Goal: Information Seeking & Learning: Find specific fact

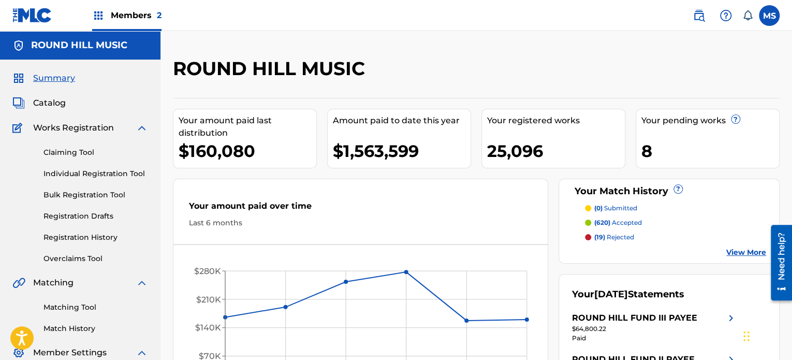
click at [143, 17] on span "Members 2" at bounding box center [136, 15] width 51 height 12
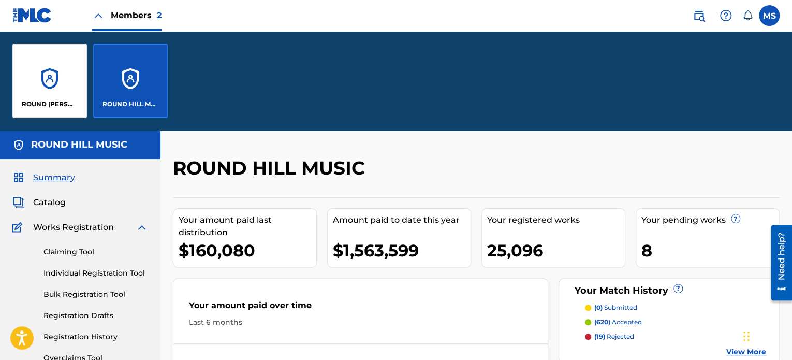
click at [153, 102] on p "ROUND HILL MUSIC" at bounding box center [130, 103] width 56 height 9
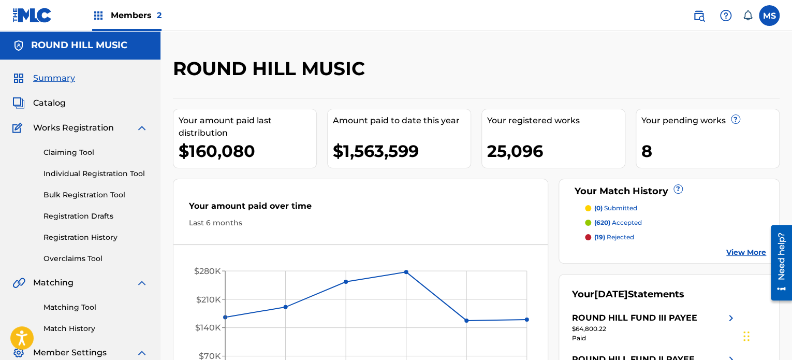
click at [60, 104] on span "Catalog" at bounding box center [49, 103] width 33 height 12
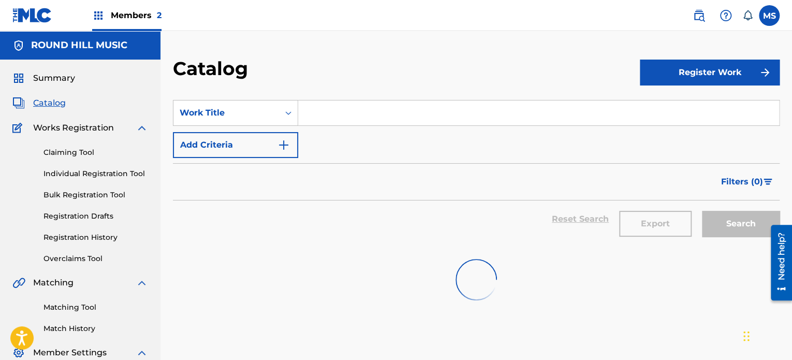
click at [358, 119] on input "Search Form" at bounding box center [538, 112] width 481 height 25
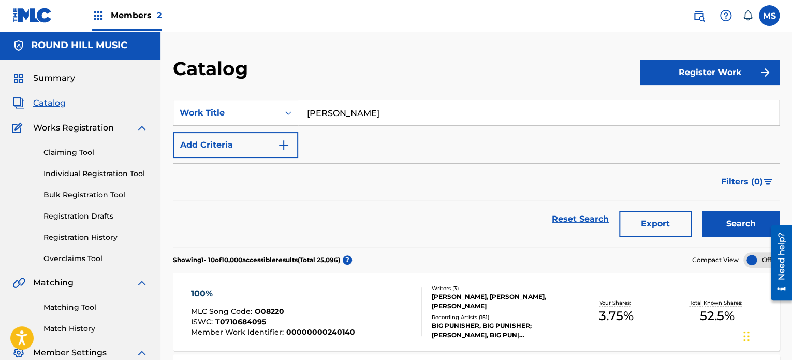
type input "[PERSON_NAME]"
click at [702, 211] on button "Search" at bounding box center [741, 224] width 78 height 26
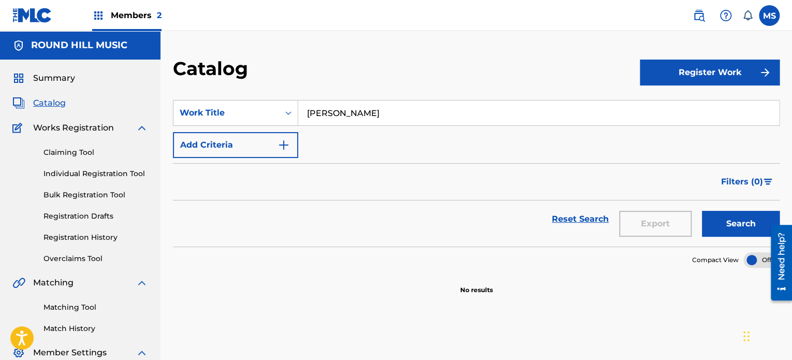
click at [119, 18] on span "Members 2" at bounding box center [136, 15] width 51 height 12
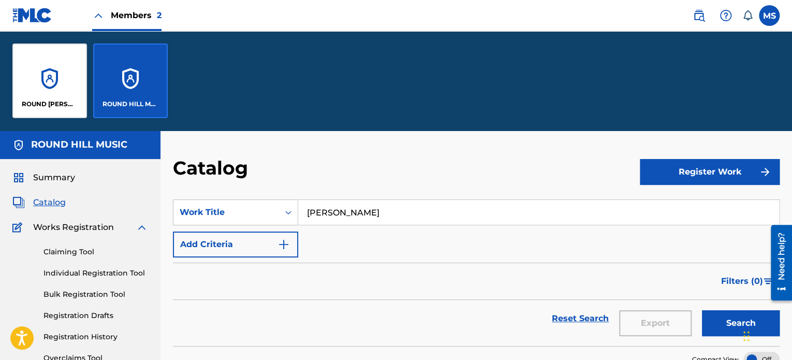
click at [87, 85] on div "ROUND [PERSON_NAME], LLC ROUND HILL MUSIC" at bounding box center [90, 80] width 180 height 99
click at [64, 86] on div "ROUND [PERSON_NAME], LLC" at bounding box center [49, 80] width 75 height 75
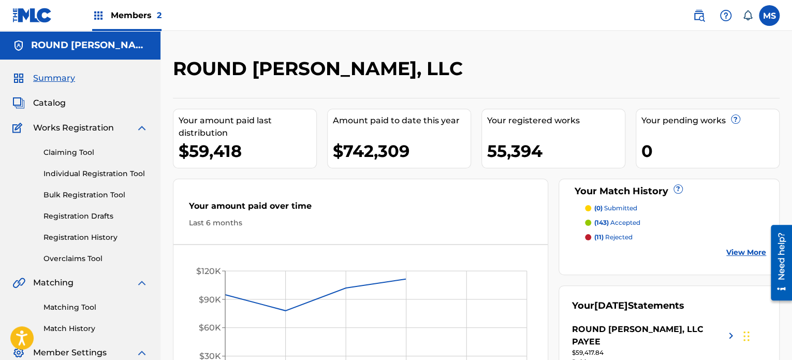
click at [62, 106] on span "Catalog" at bounding box center [49, 103] width 33 height 12
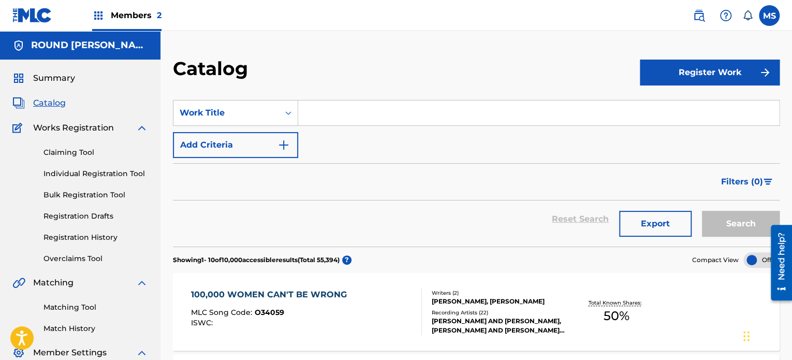
click at [353, 126] on div "SearchWithCriteria8421f7a2-cab3-4254-827b-abff279a70b7 Work Title Add Criteria" at bounding box center [476, 129] width 607 height 58
click at [352, 116] on input "Search Form" at bounding box center [538, 112] width 481 height 25
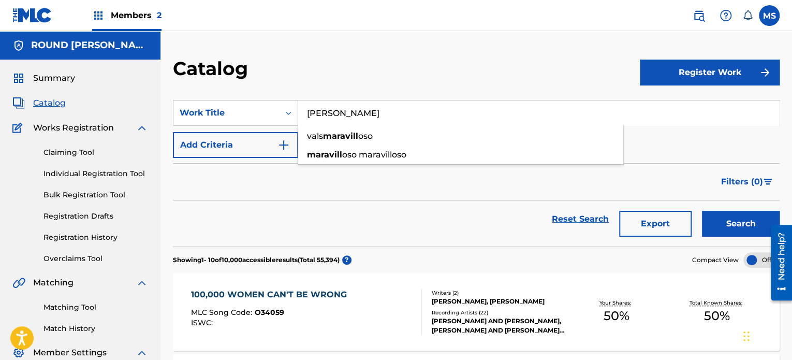
type input "[PERSON_NAME]"
click at [702, 211] on button "Search" at bounding box center [741, 224] width 78 height 26
